Goal: Obtain resource: Download file/media

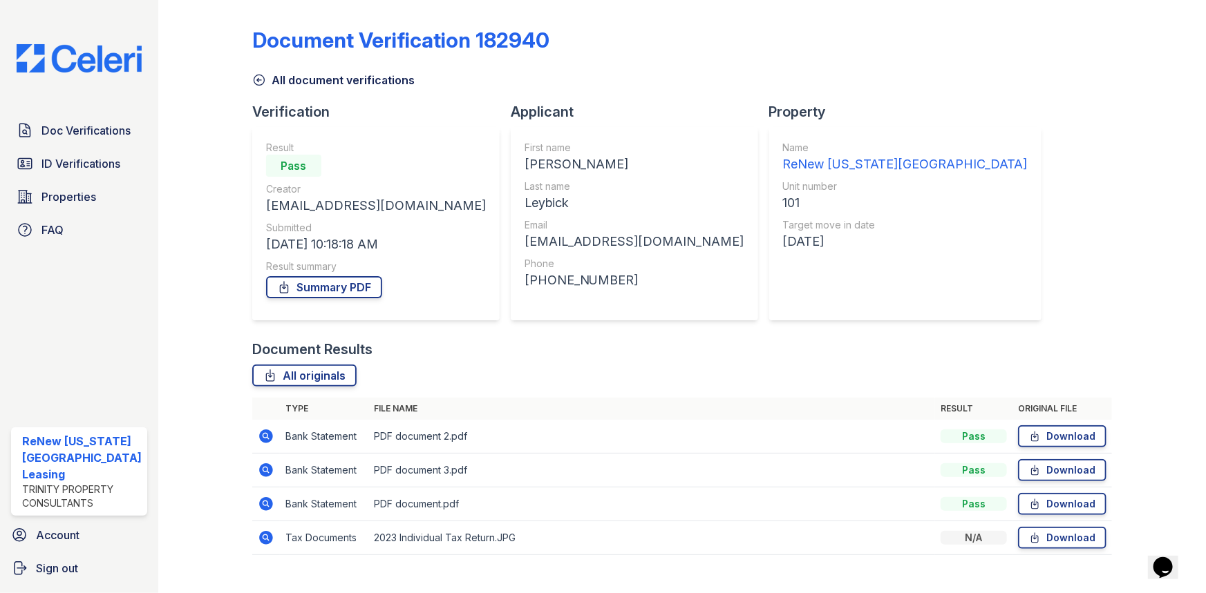
scroll to position [22, 0]
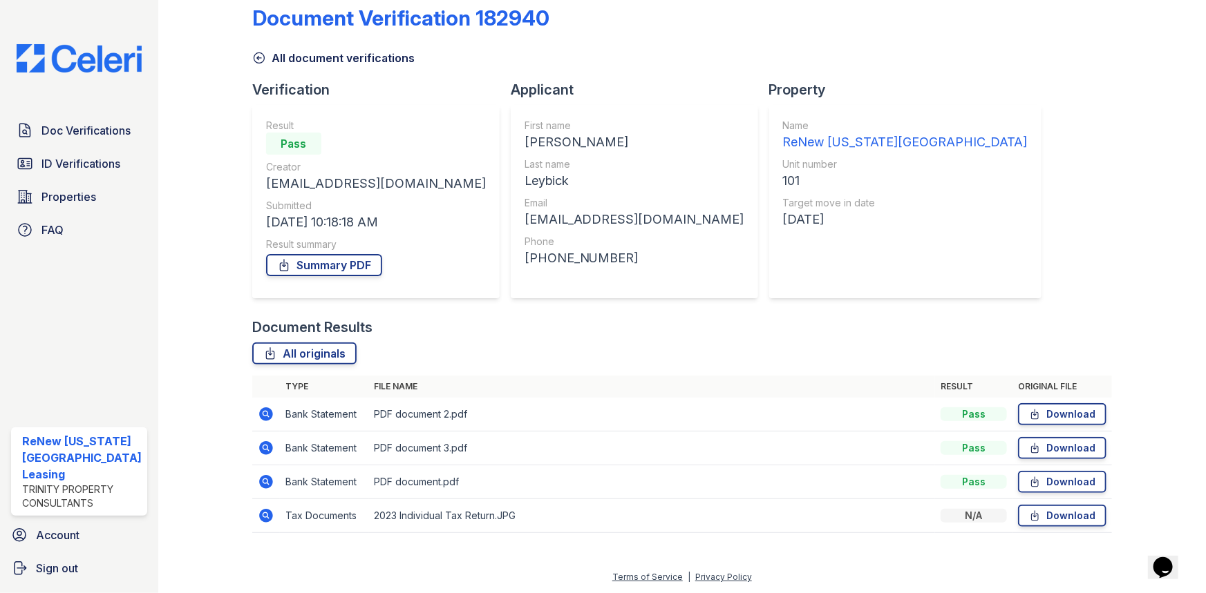
click at [263, 482] on icon at bounding box center [266, 482] width 17 height 17
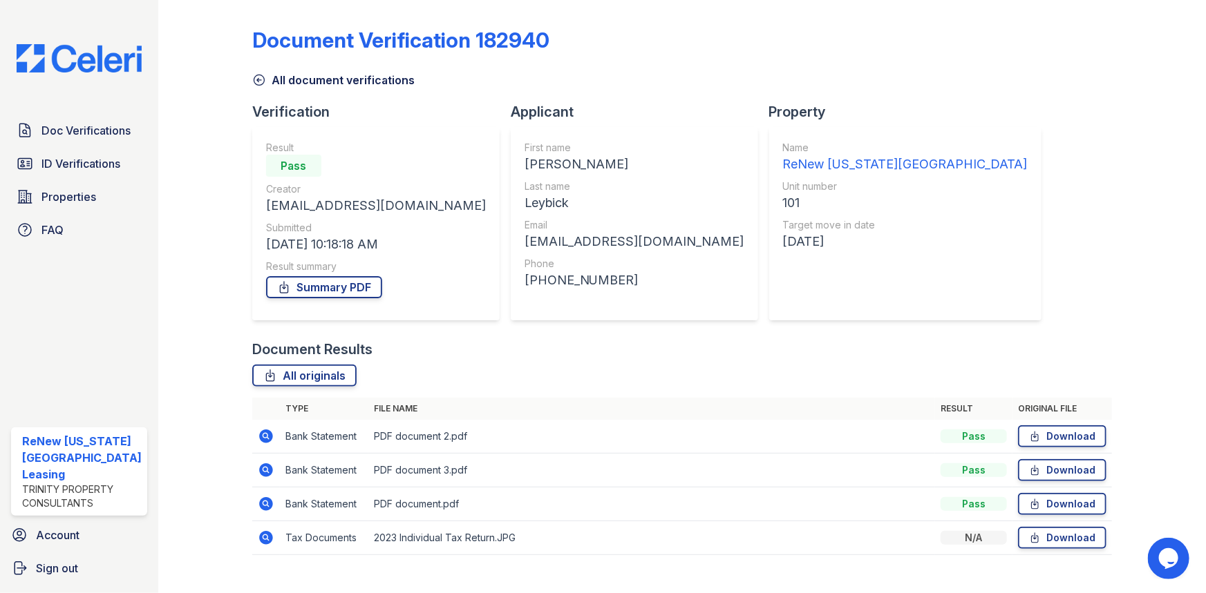
click at [261, 473] on icon at bounding box center [266, 471] width 14 height 14
click at [263, 435] on icon at bounding box center [264, 435] width 3 height 3
click at [253, 506] on td at bounding box center [266, 505] width 28 height 34
click at [259, 506] on icon at bounding box center [266, 504] width 14 height 14
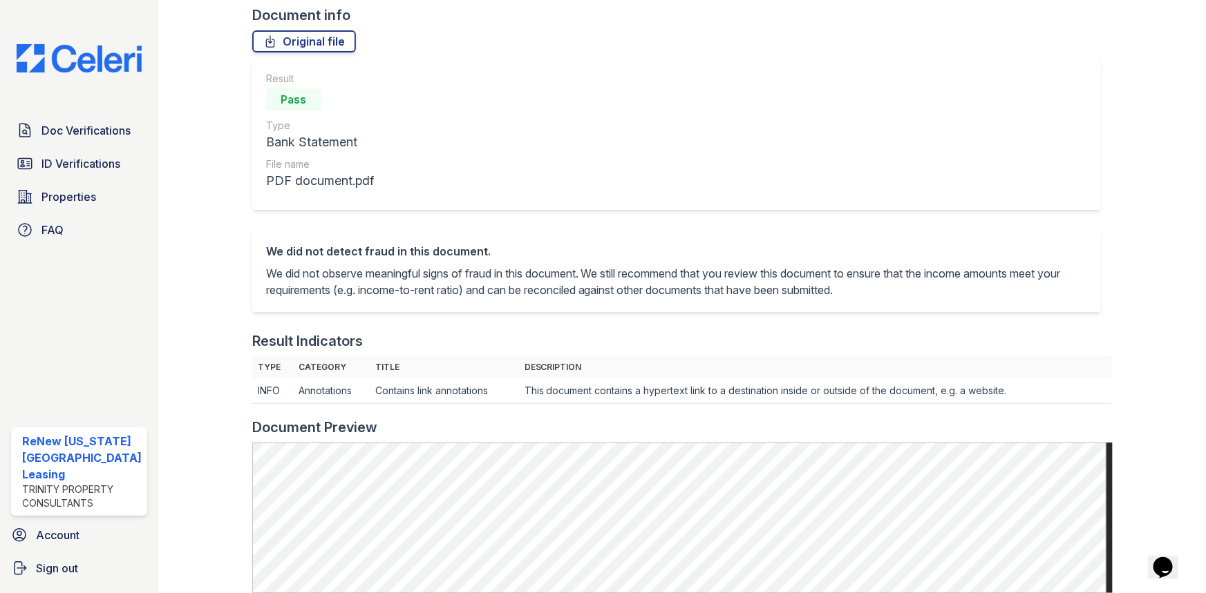
scroll to position [251, 0]
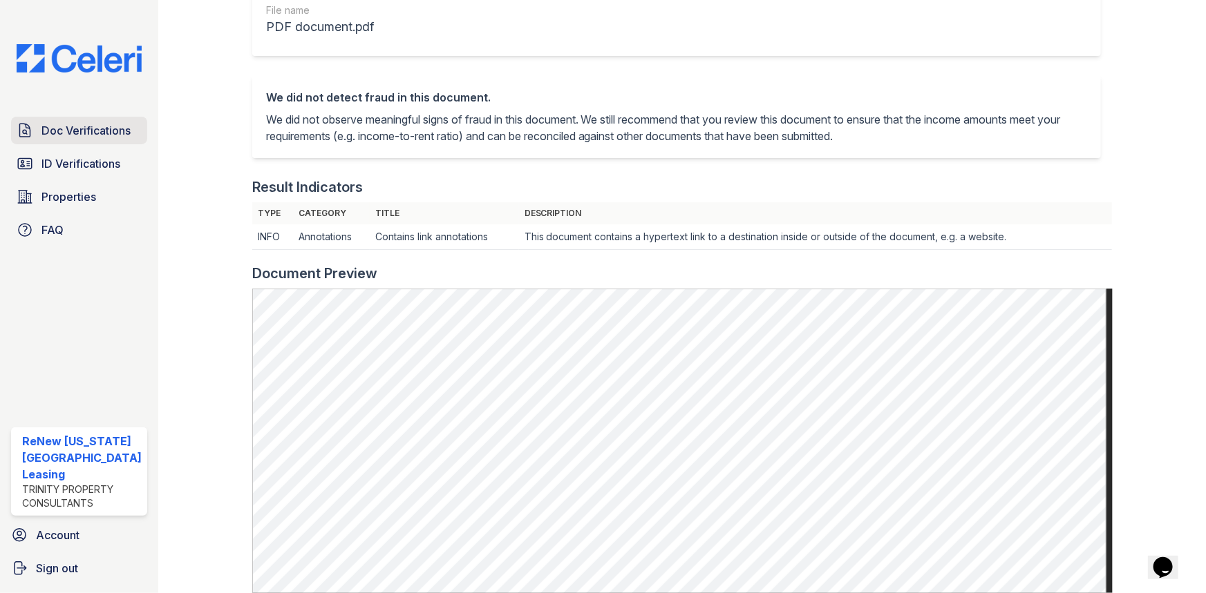
click at [122, 124] on span "Doc Verifications" at bounding box center [85, 130] width 89 height 17
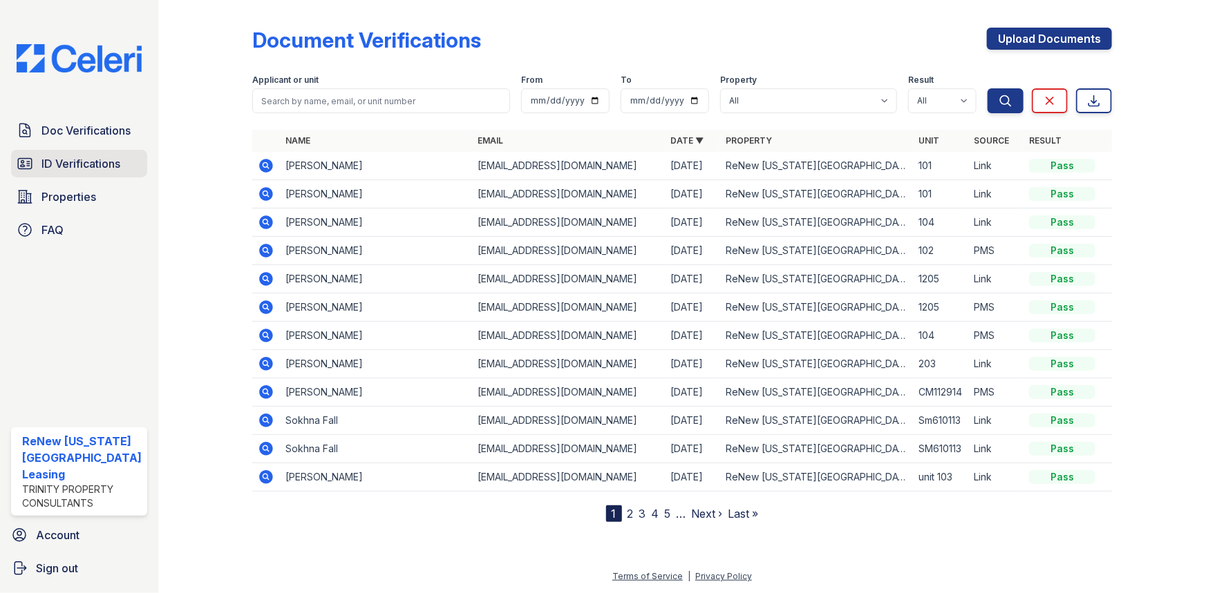
click at [114, 166] on span "ID Verifications" at bounding box center [80, 163] width 79 height 17
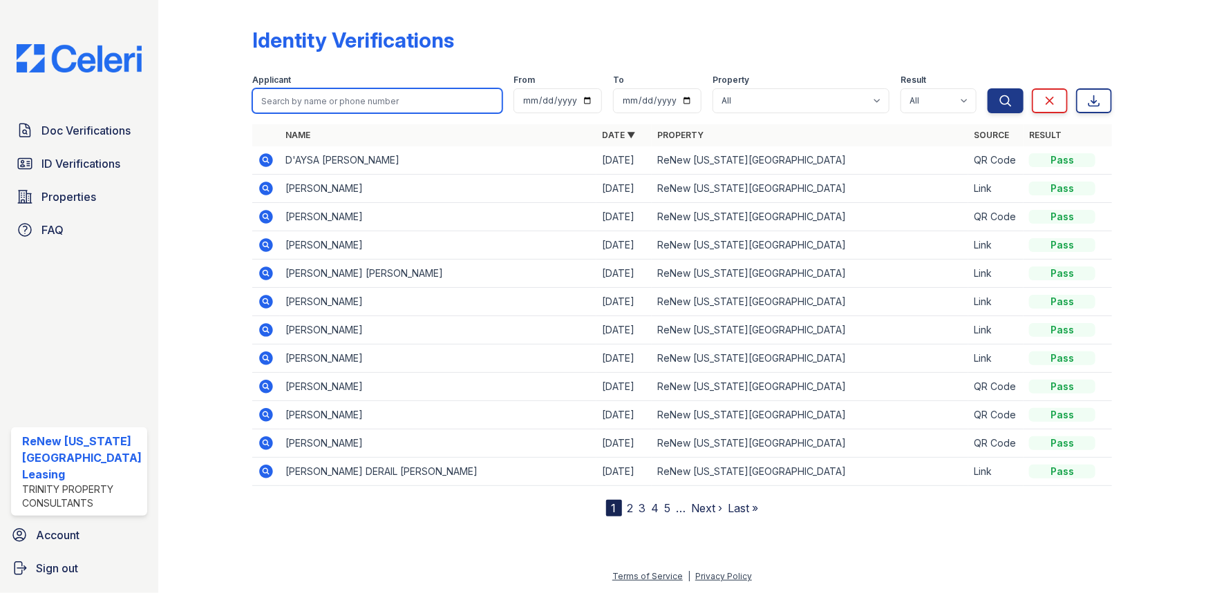
click at [312, 105] on input "search" at bounding box center [377, 100] width 251 height 25
type input "M"
click at [382, 102] on input "search" at bounding box center [377, 100] width 251 height 25
type input "leybick"
click at [987, 88] on button "Search" at bounding box center [1005, 100] width 36 height 25
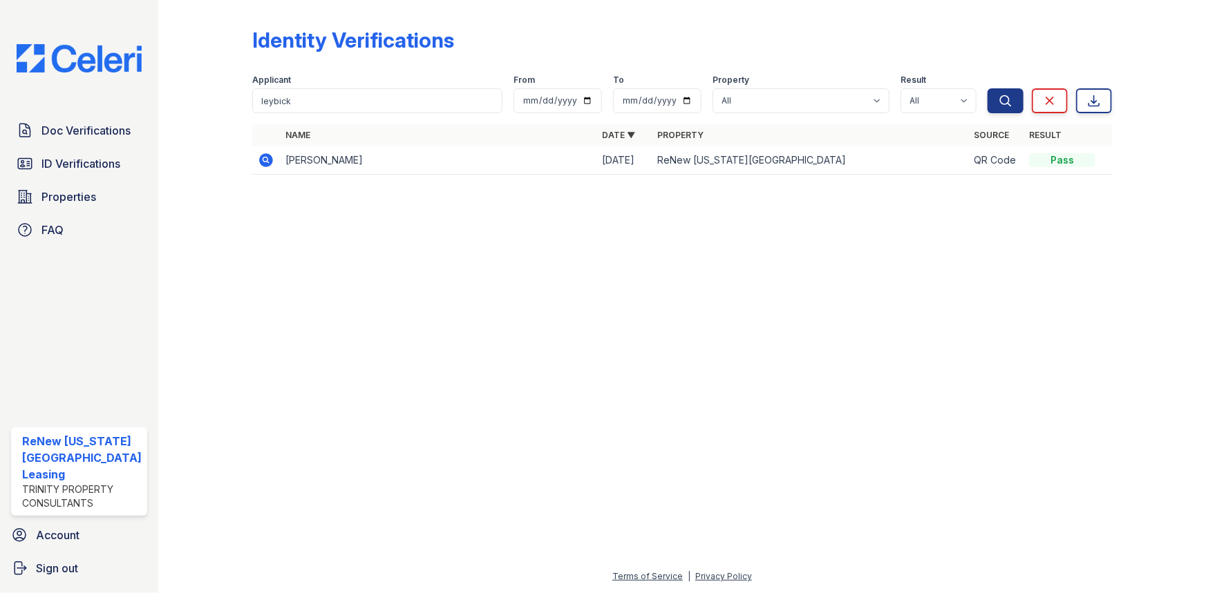
click at [263, 160] on icon at bounding box center [264, 159] width 3 height 3
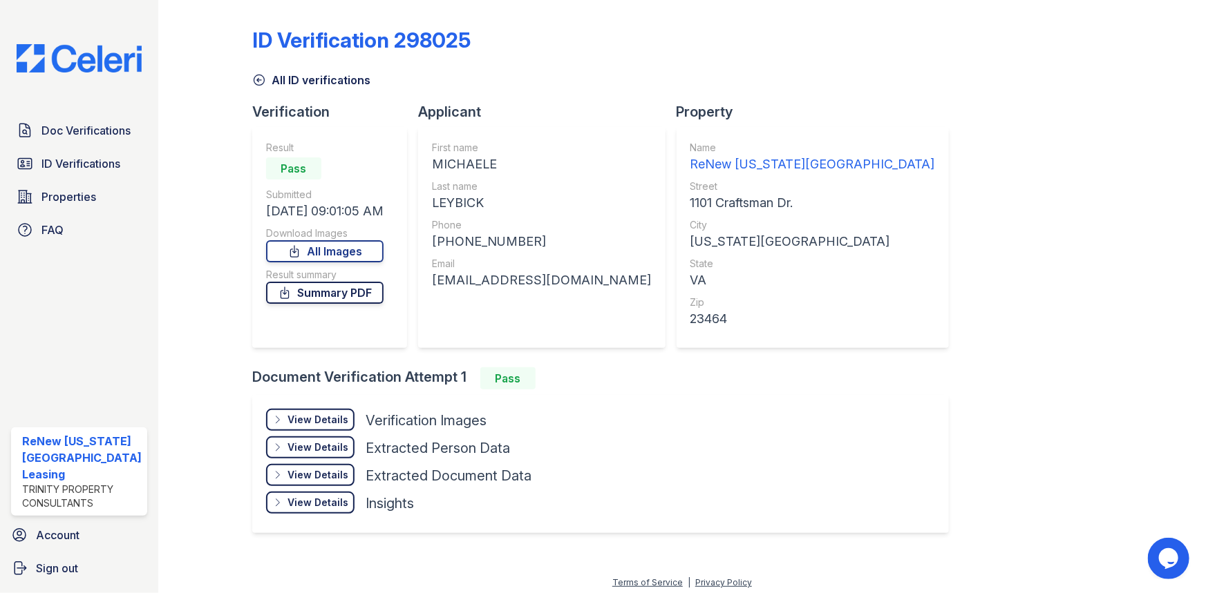
click at [307, 296] on link "Summary PDF" at bounding box center [324, 293] width 117 height 22
click at [322, 251] on link "All Images" at bounding box center [324, 251] width 117 height 22
click at [380, 255] on link "All Images" at bounding box center [324, 251] width 117 height 22
click at [960, 91] on div "ID Verification 298025 All ID verifications Verification Result Pass Submitted …" at bounding box center [682, 279] width 860 height 547
click at [74, 164] on span "ID Verifications" at bounding box center [80, 163] width 79 height 17
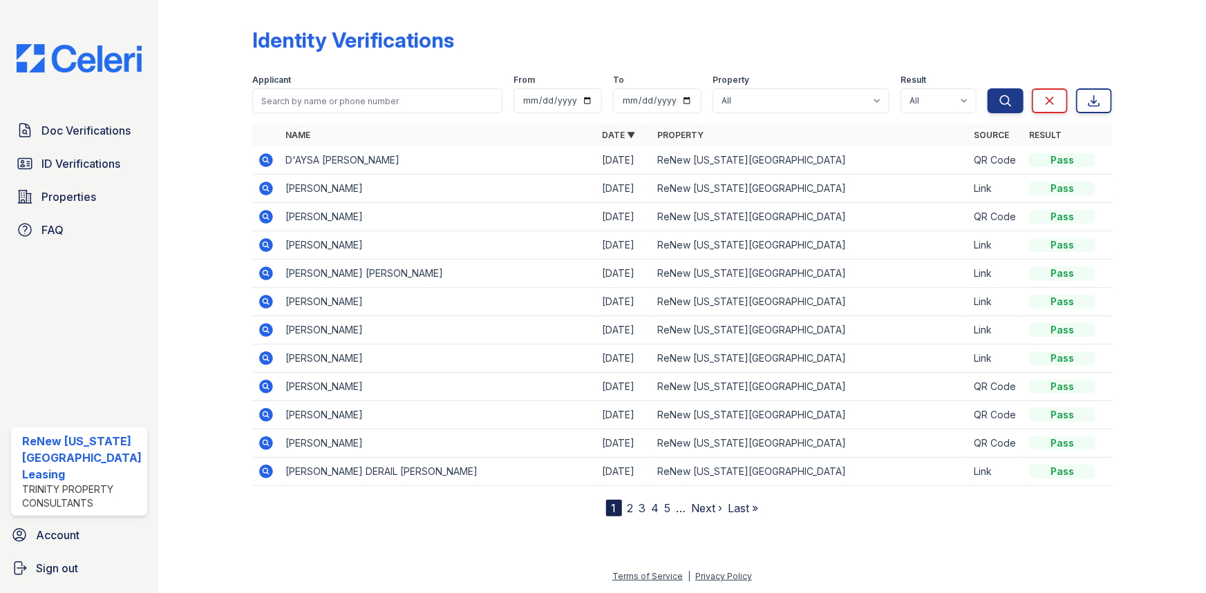
click at [258, 180] on icon at bounding box center [266, 188] width 17 height 17
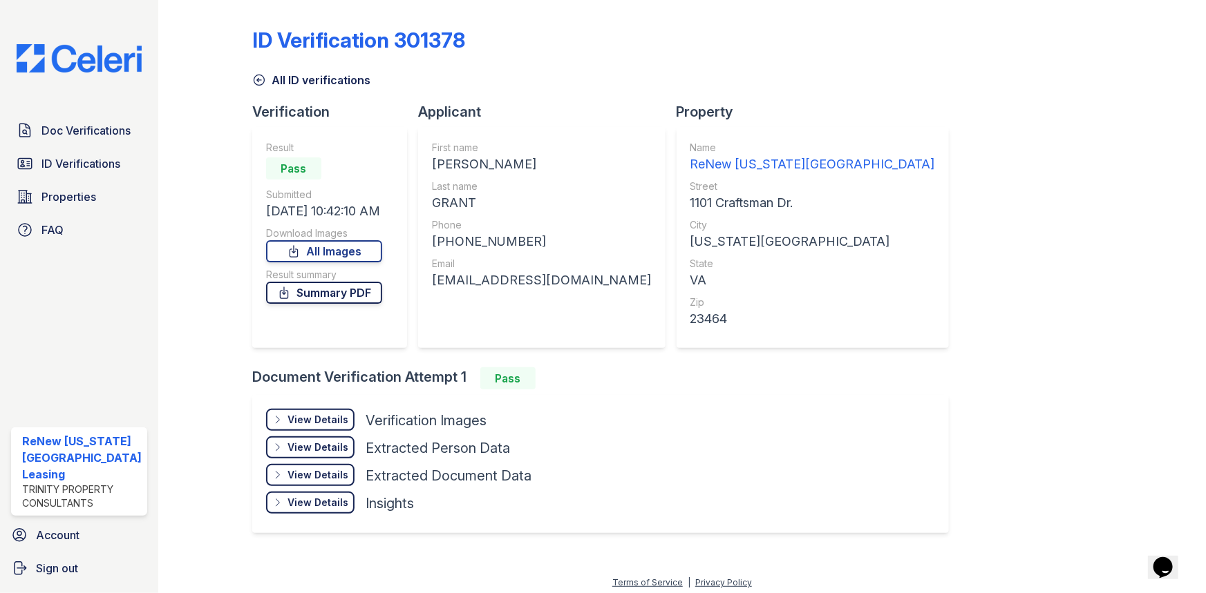
click at [348, 291] on link "Summary PDF" at bounding box center [324, 293] width 116 height 22
click at [345, 253] on link "All Images" at bounding box center [324, 251] width 116 height 22
